Goal: Task Accomplishment & Management: Use online tool/utility

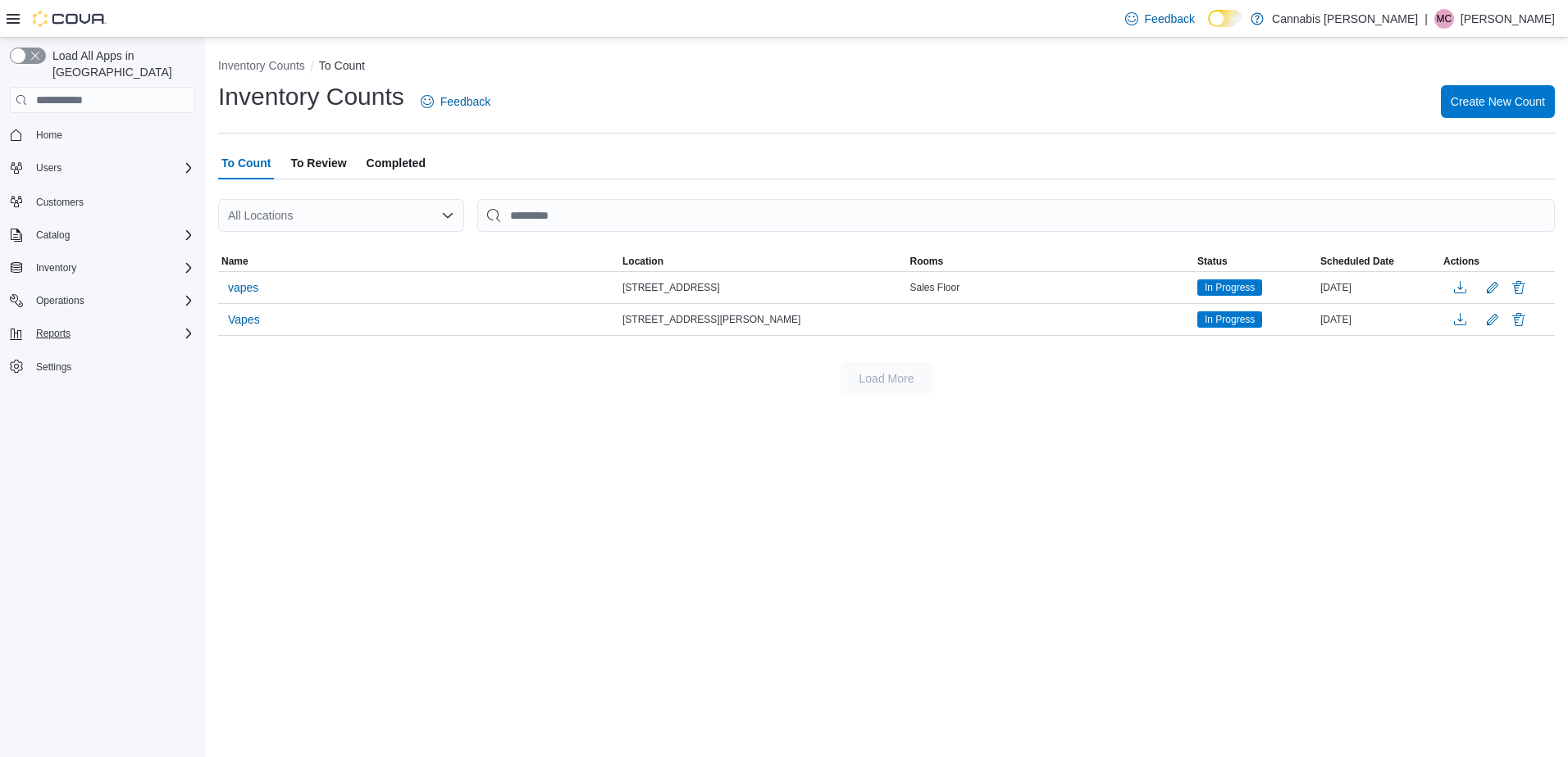
click at [100, 324] on div "Reports" at bounding box center [112, 333] width 166 height 19
click at [71, 393] on div "Reports" at bounding box center [109, 402] width 172 height 19
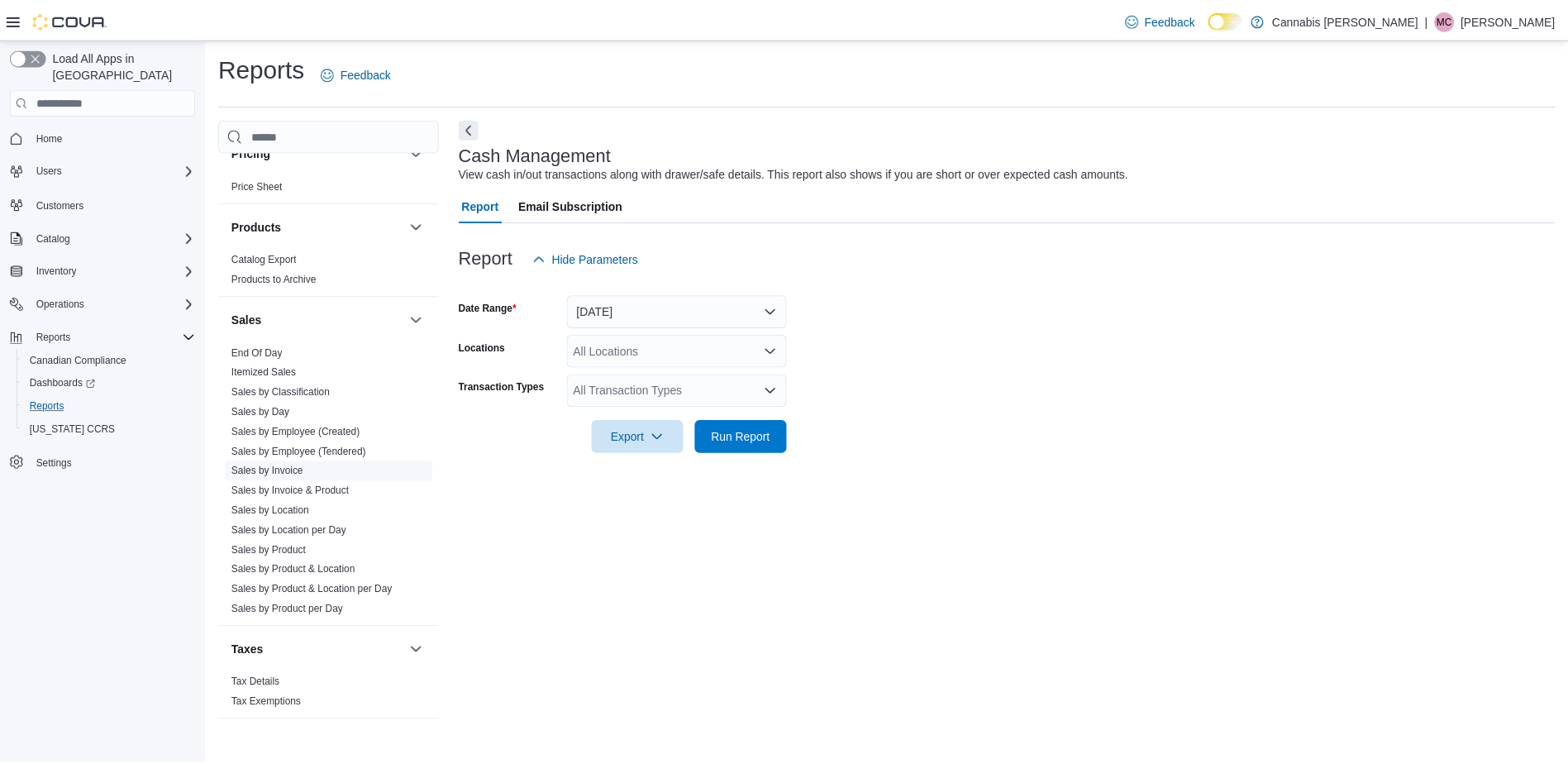
scroll to position [1132, 0]
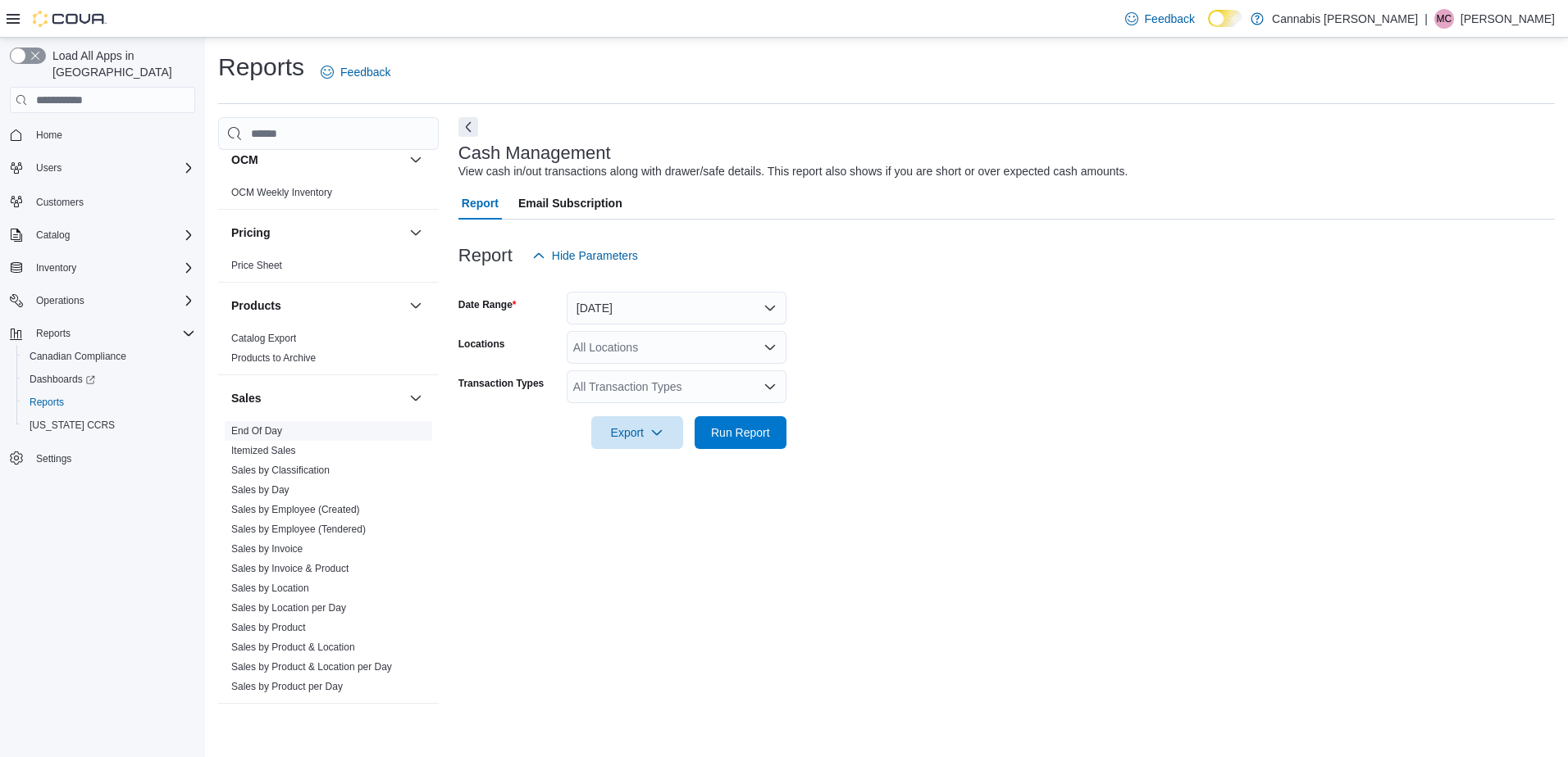
click at [273, 426] on link "End Of Day" at bounding box center [256, 431] width 51 height 12
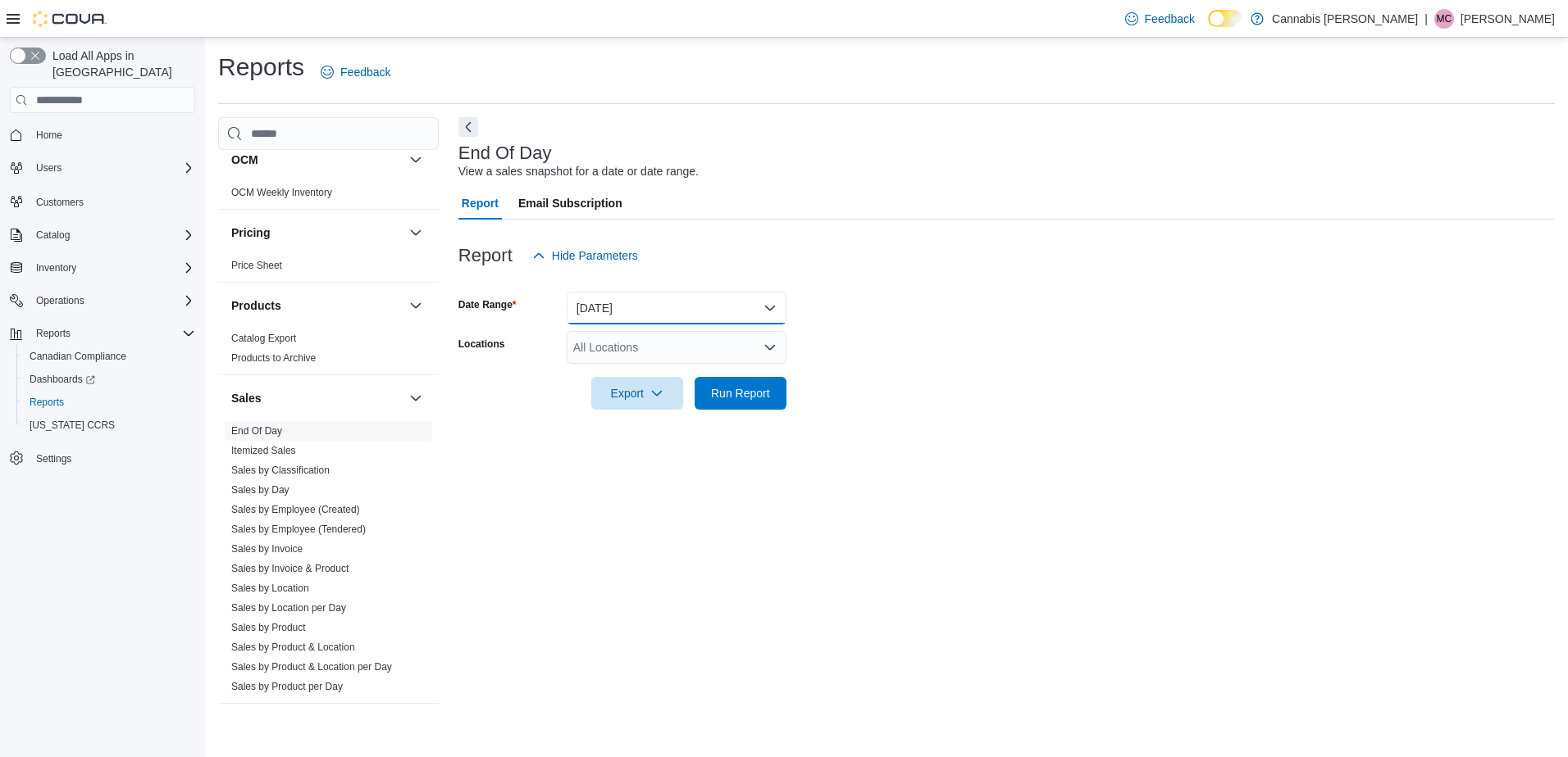
click at [732, 309] on button "[DATE]" at bounding box center [677, 308] width 220 height 33
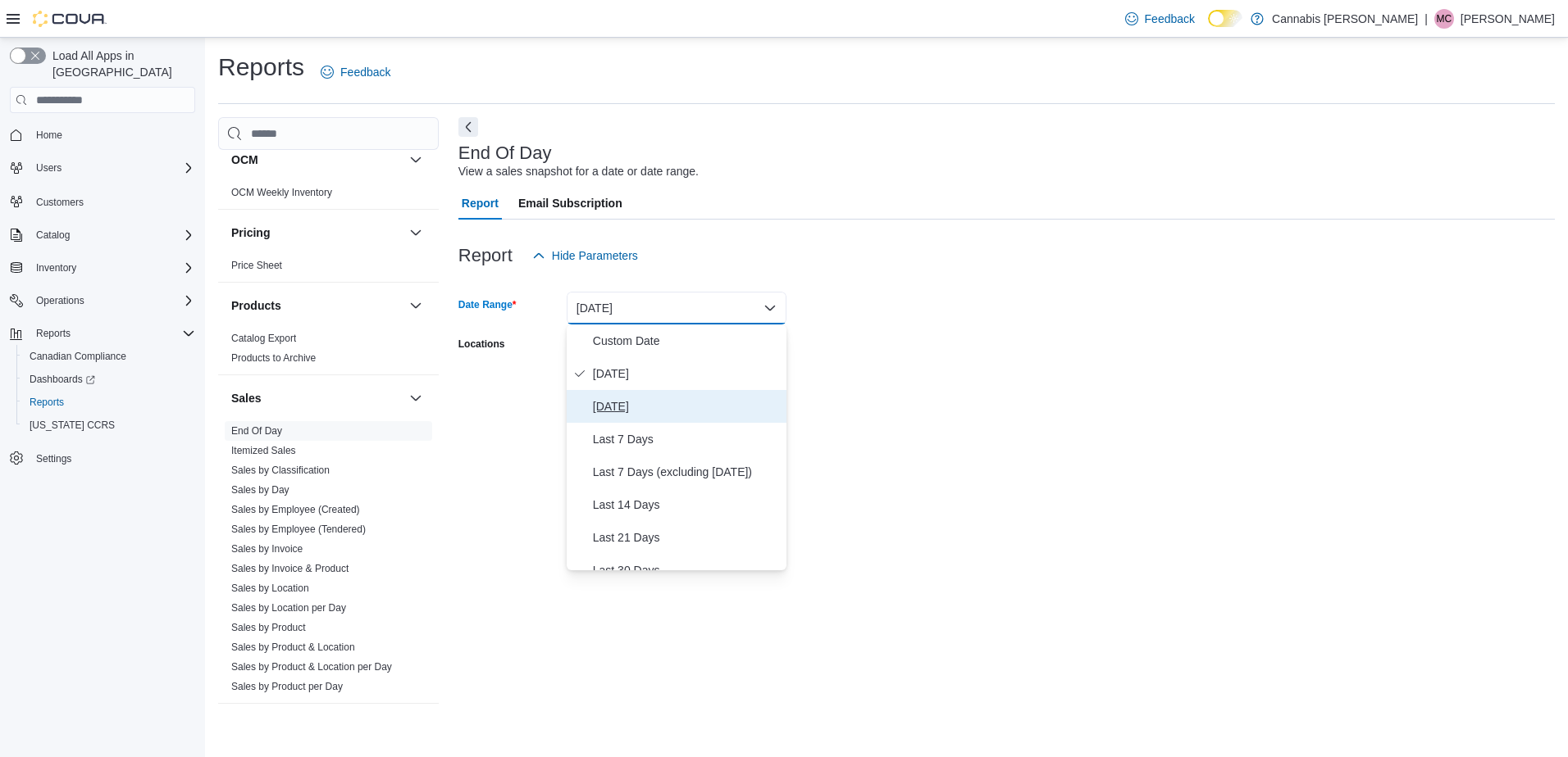
click at [638, 405] on span "[DATE]" at bounding box center [686, 406] width 187 height 19
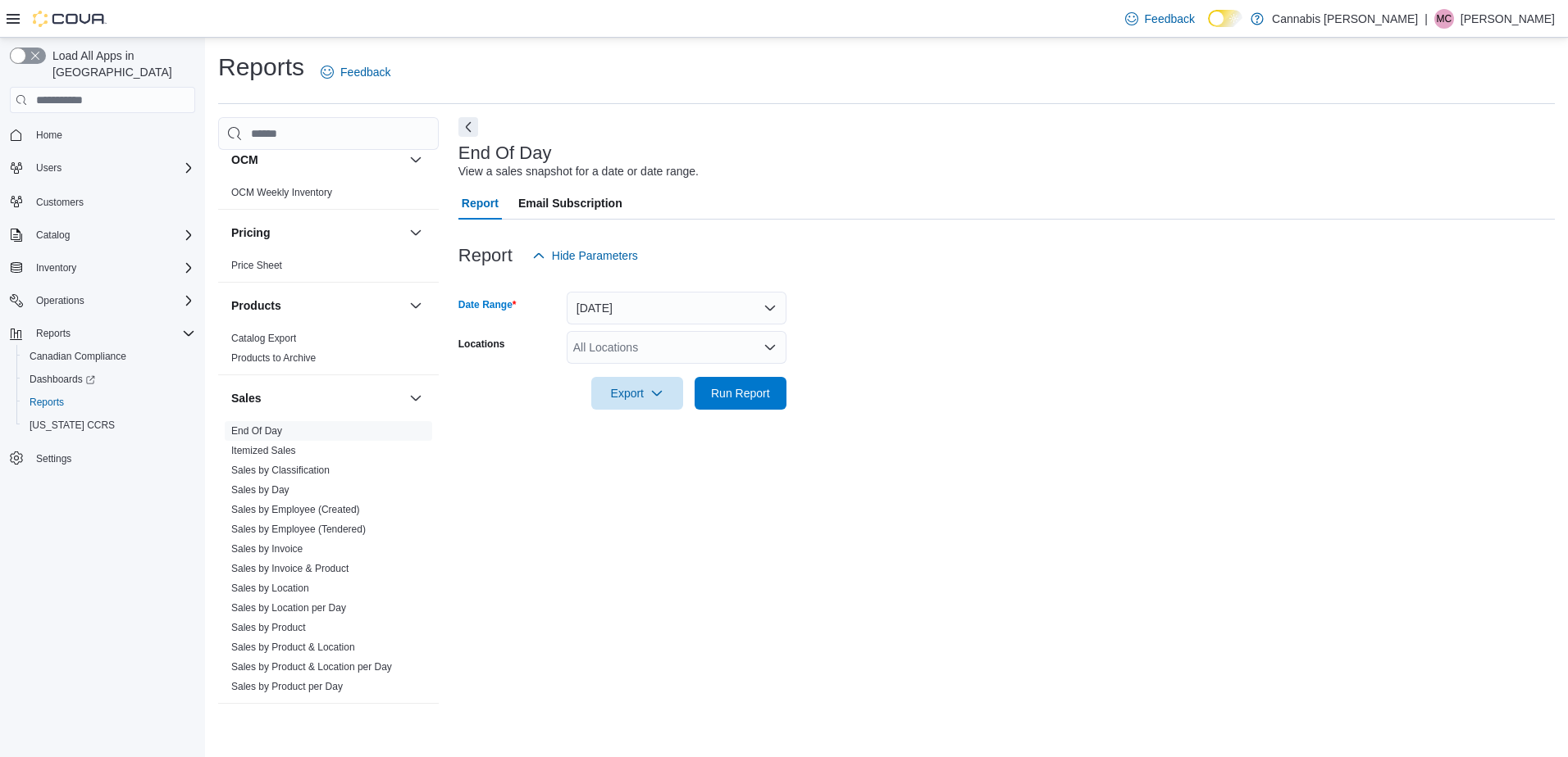
drag, startPoint x: 1043, startPoint y: 425, endPoint x: 998, endPoint y: 427, distance: 45.0
click at [1040, 425] on div at bounding box center [1006, 419] width 1096 height 19
click at [749, 387] on span "Run Report" at bounding box center [740, 393] width 59 height 16
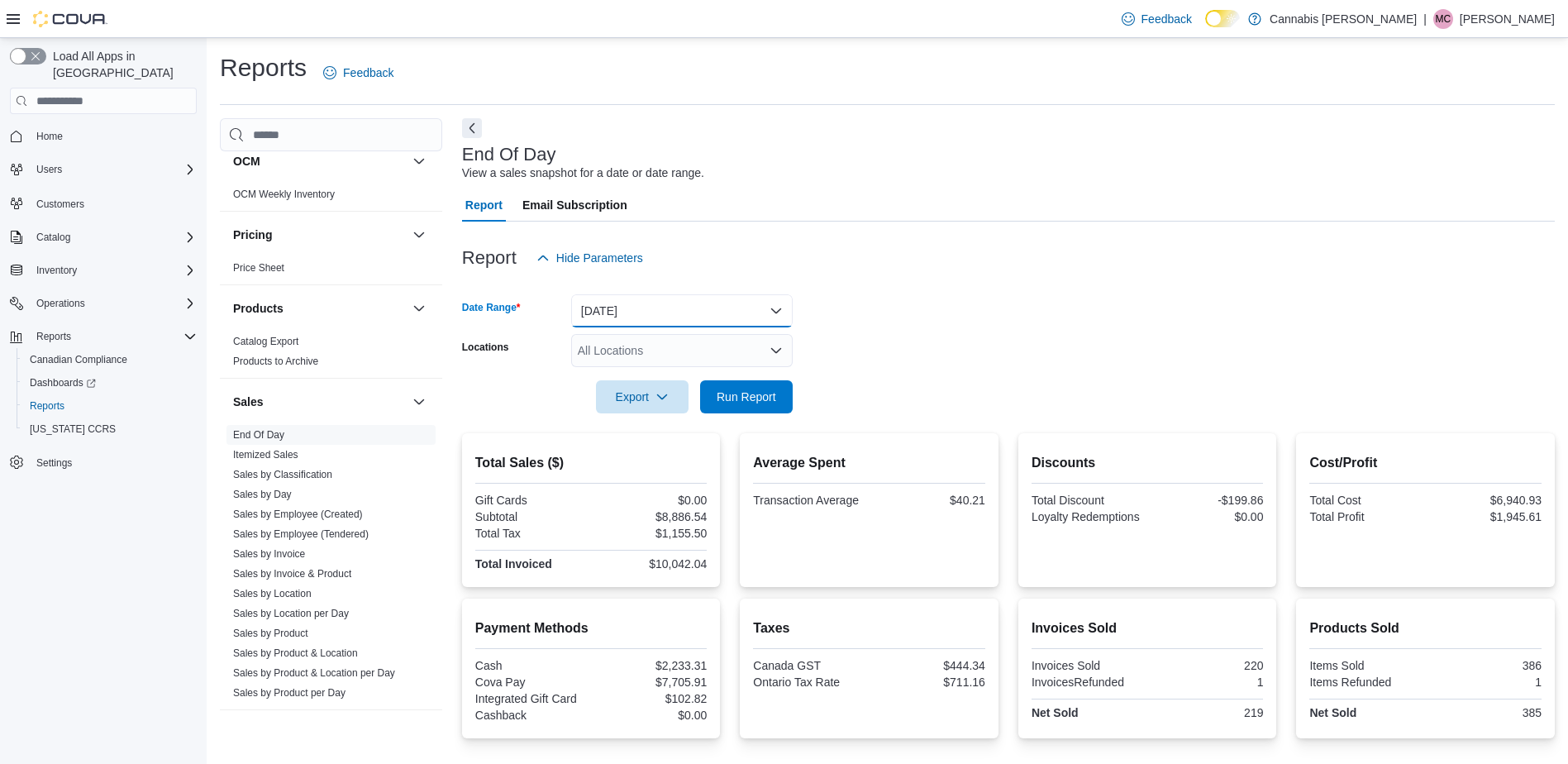
click at [755, 311] on button "[DATE]" at bounding box center [682, 311] width 222 height 33
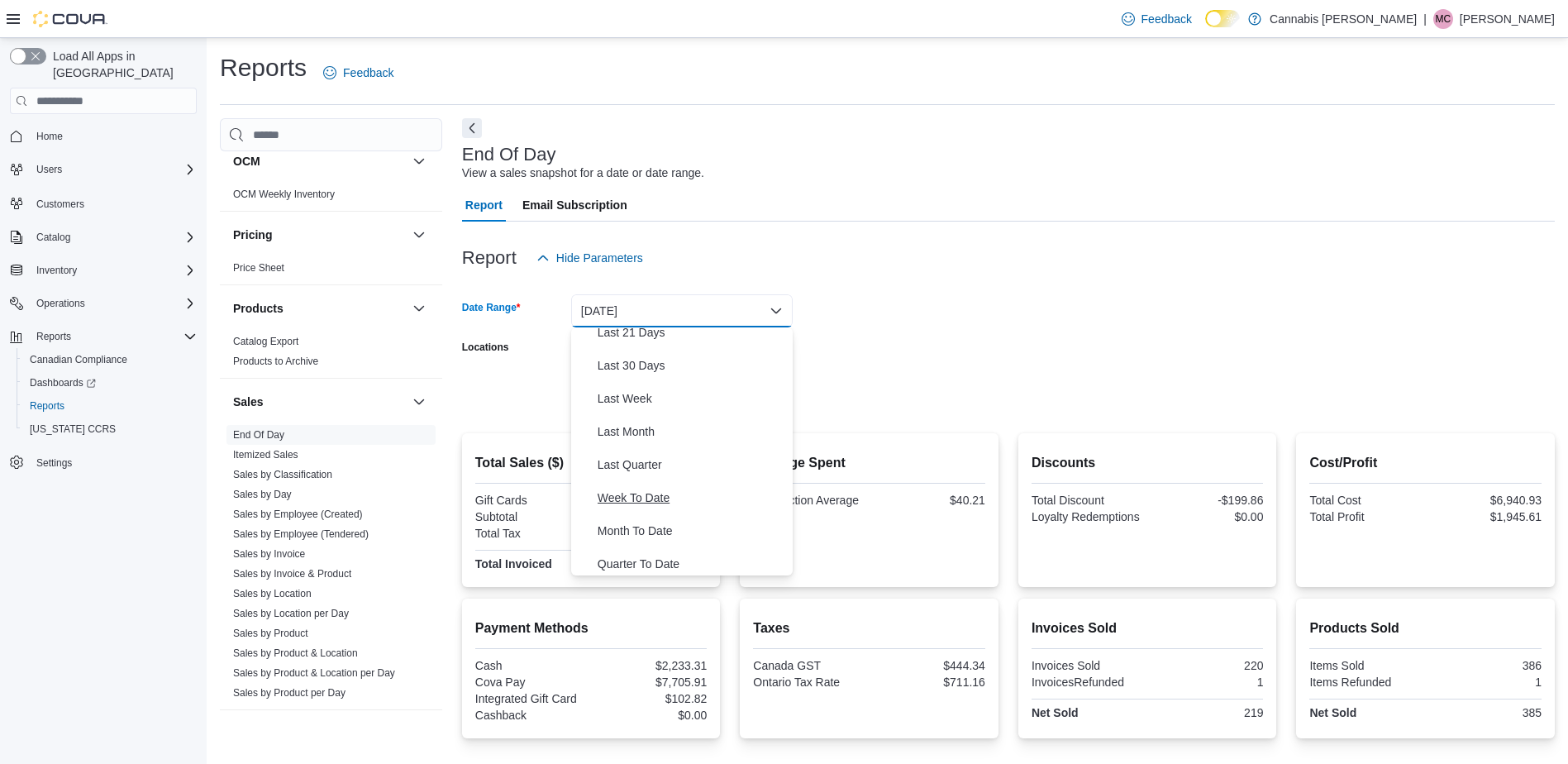
scroll to position [249, 0]
click at [646, 484] on span "Month To Date" at bounding box center [692, 492] width 188 height 19
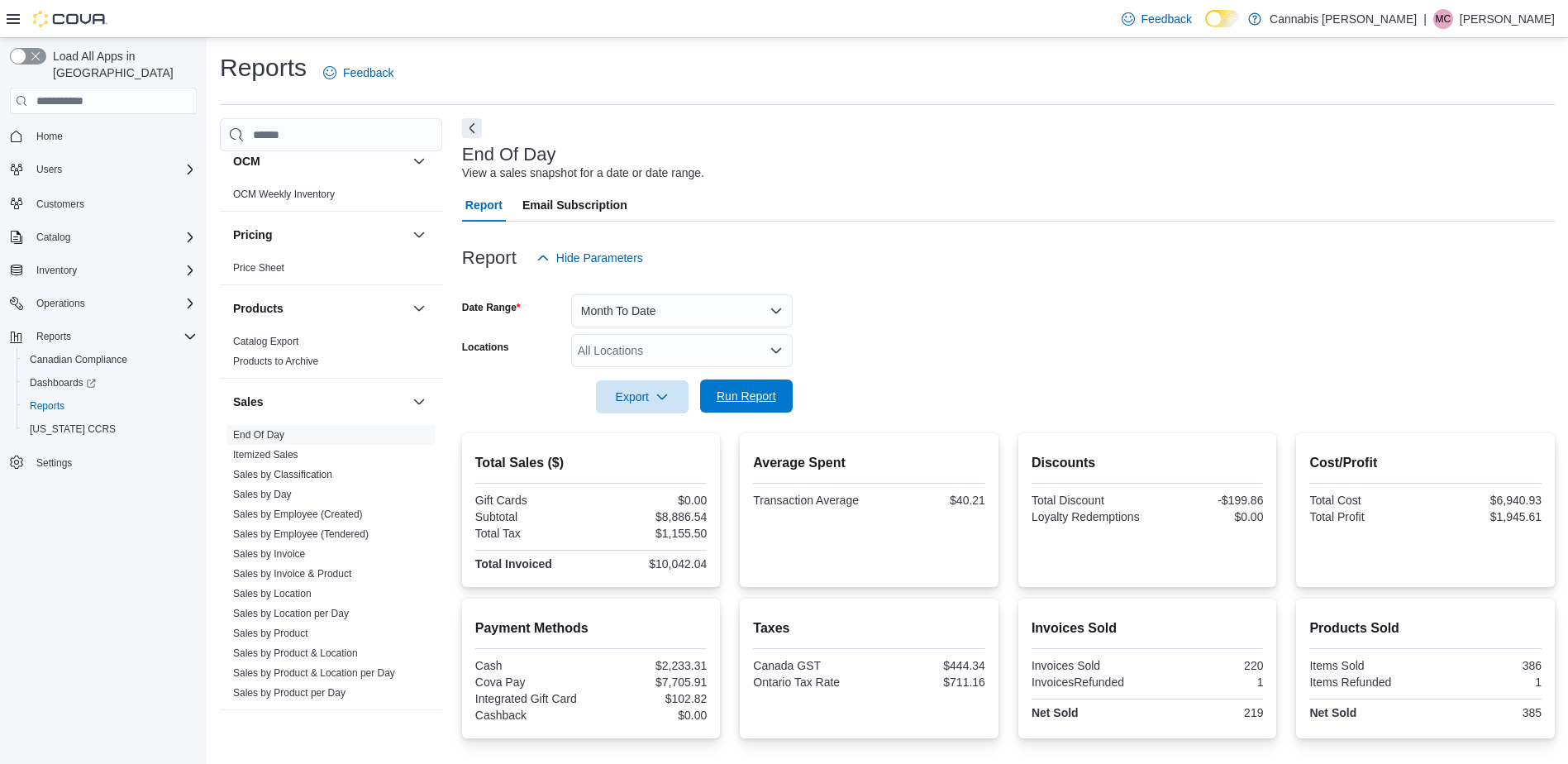
click at [749, 400] on span "Run Report" at bounding box center [746, 396] width 59 height 17
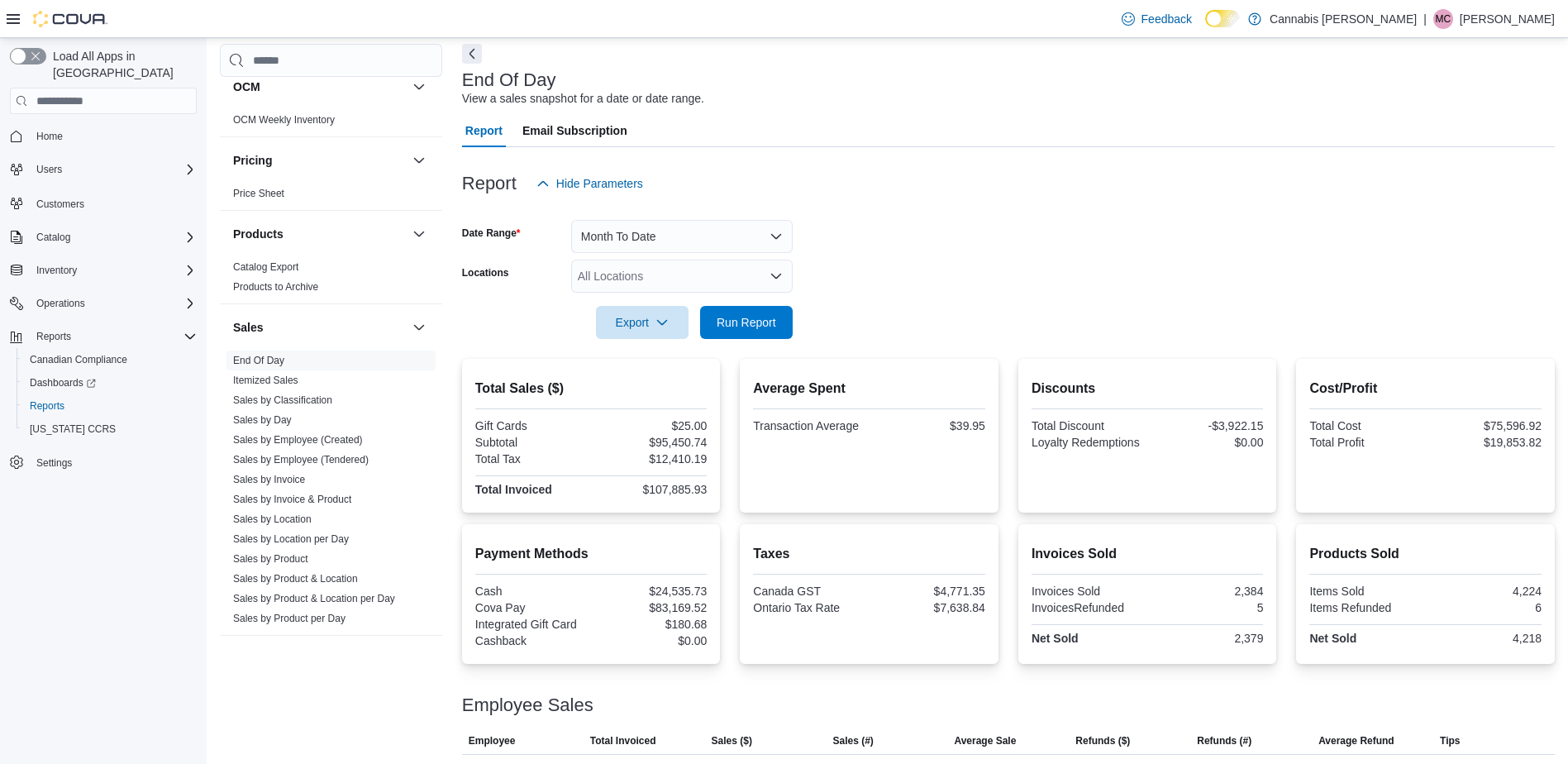
scroll to position [19, 0]
